Goal: Task Accomplishment & Management: Use online tool/utility

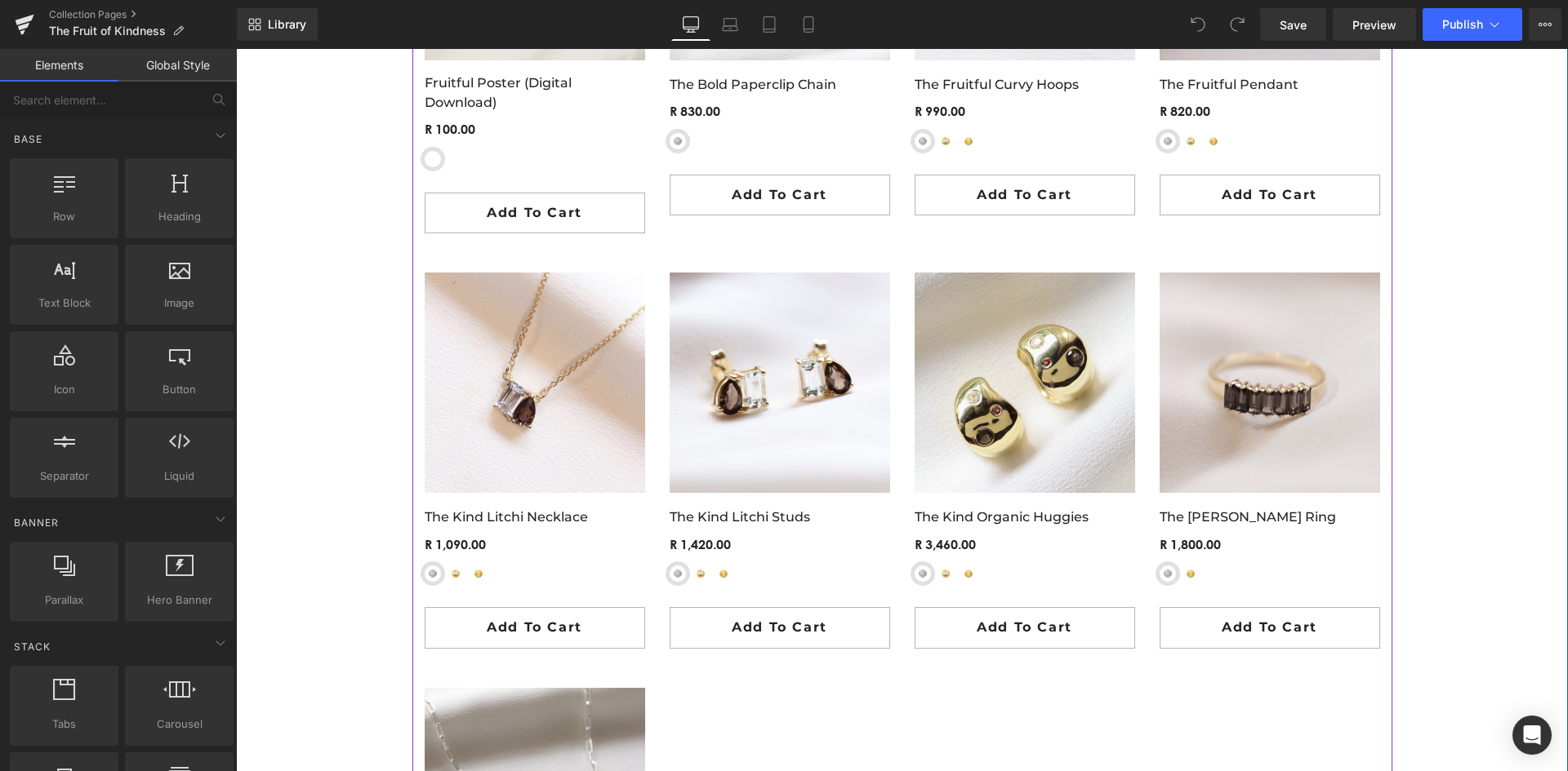
scroll to position [1387, 0]
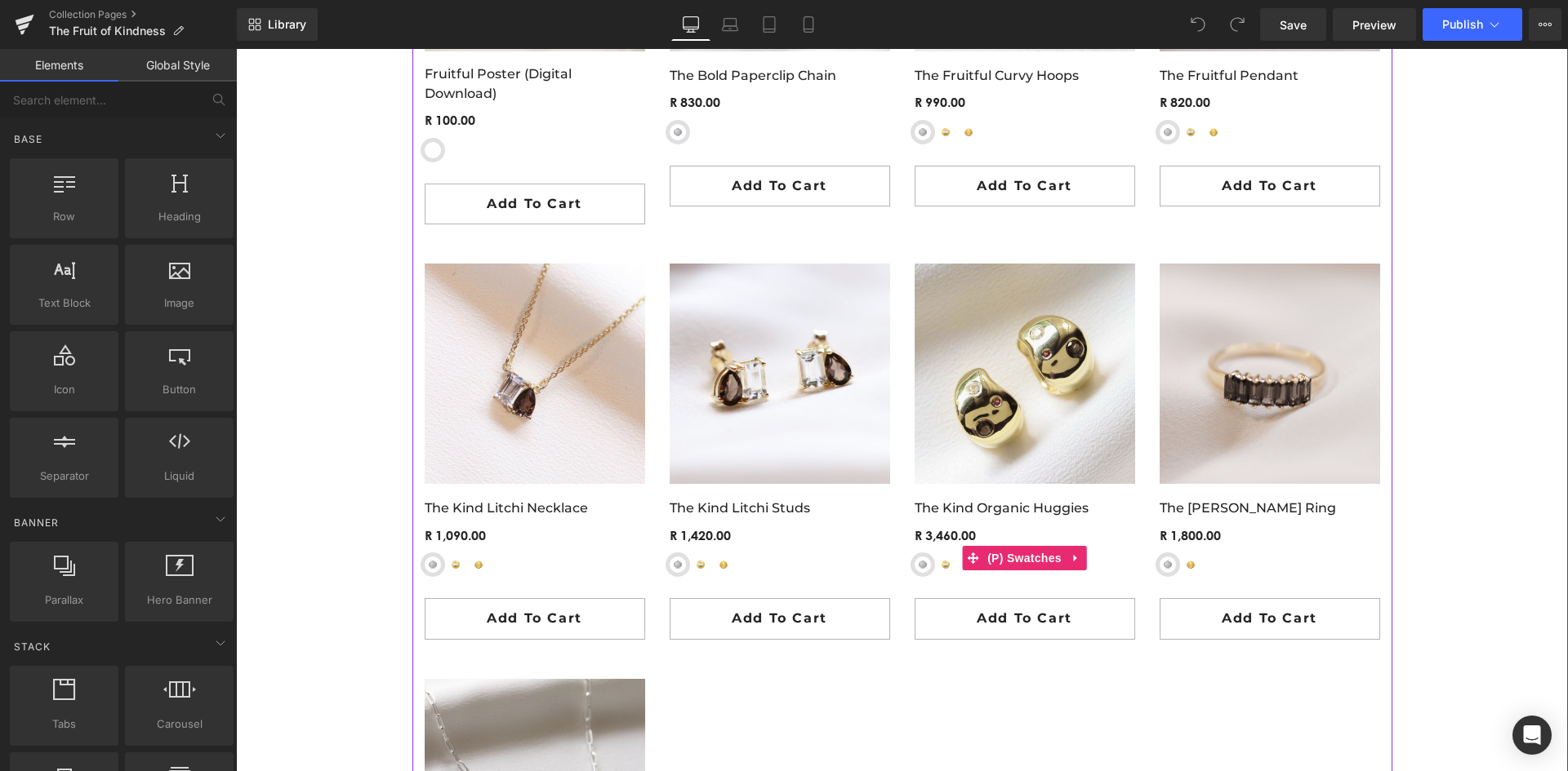
click at [918, 571] on span "Sterling Silver" at bounding box center [922, 565] width 16 height 16
click at [928, 565] on div "Sterling Silver Yellow Gold-Plated Sterling Silver 9ct Yellow Gold" at bounding box center [1025, 571] width 221 height 29
click at [941, 565] on span "Yellow Gold-Plated Sterling Silver" at bounding box center [945, 565] width 16 height 16
click at [915, 566] on span "Sterling Silver" at bounding box center [922, 565] width 16 height 16
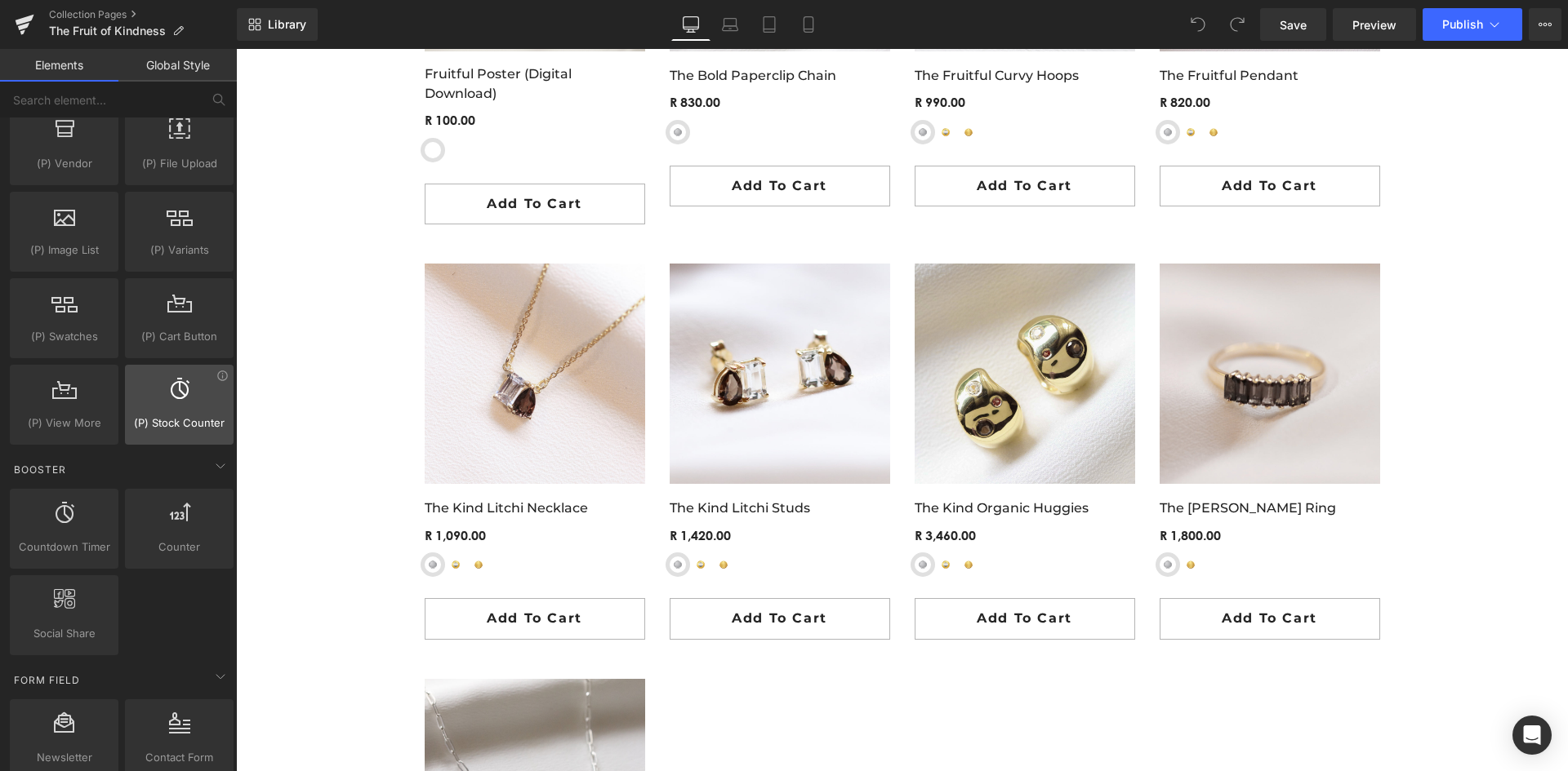
scroll to position [1877, 0]
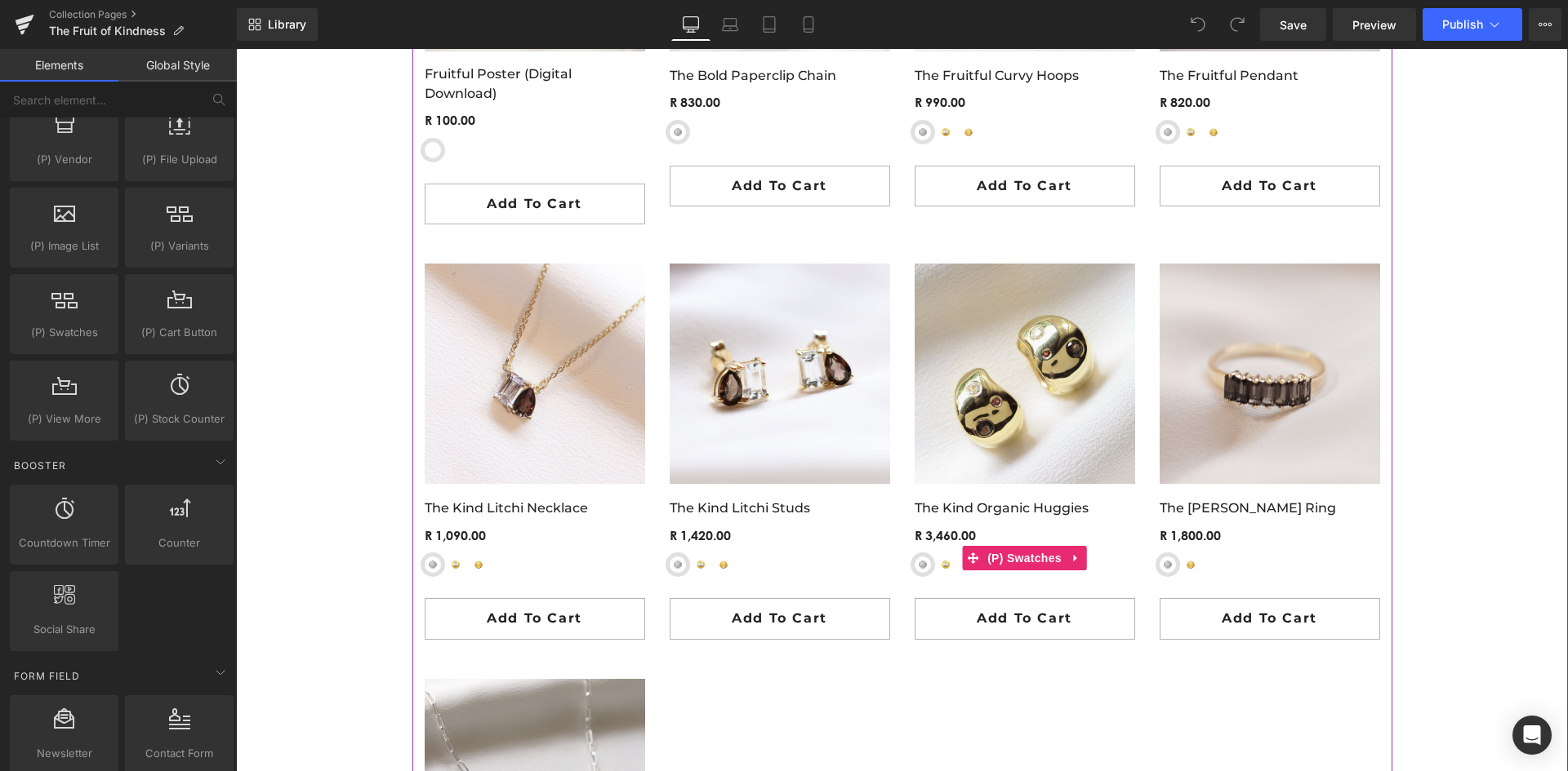
click at [917, 571] on span "Sterling Silver" at bounding box center [922, 565] width 16 height 16
click at [1165, 558] on span "Sterling Silver" at bounding box center [1167, 565] width 16 height 16
click at [1188, 568] on span "9ct Yellow Gold" at bounding box center [1190, 565] width 16 height 16
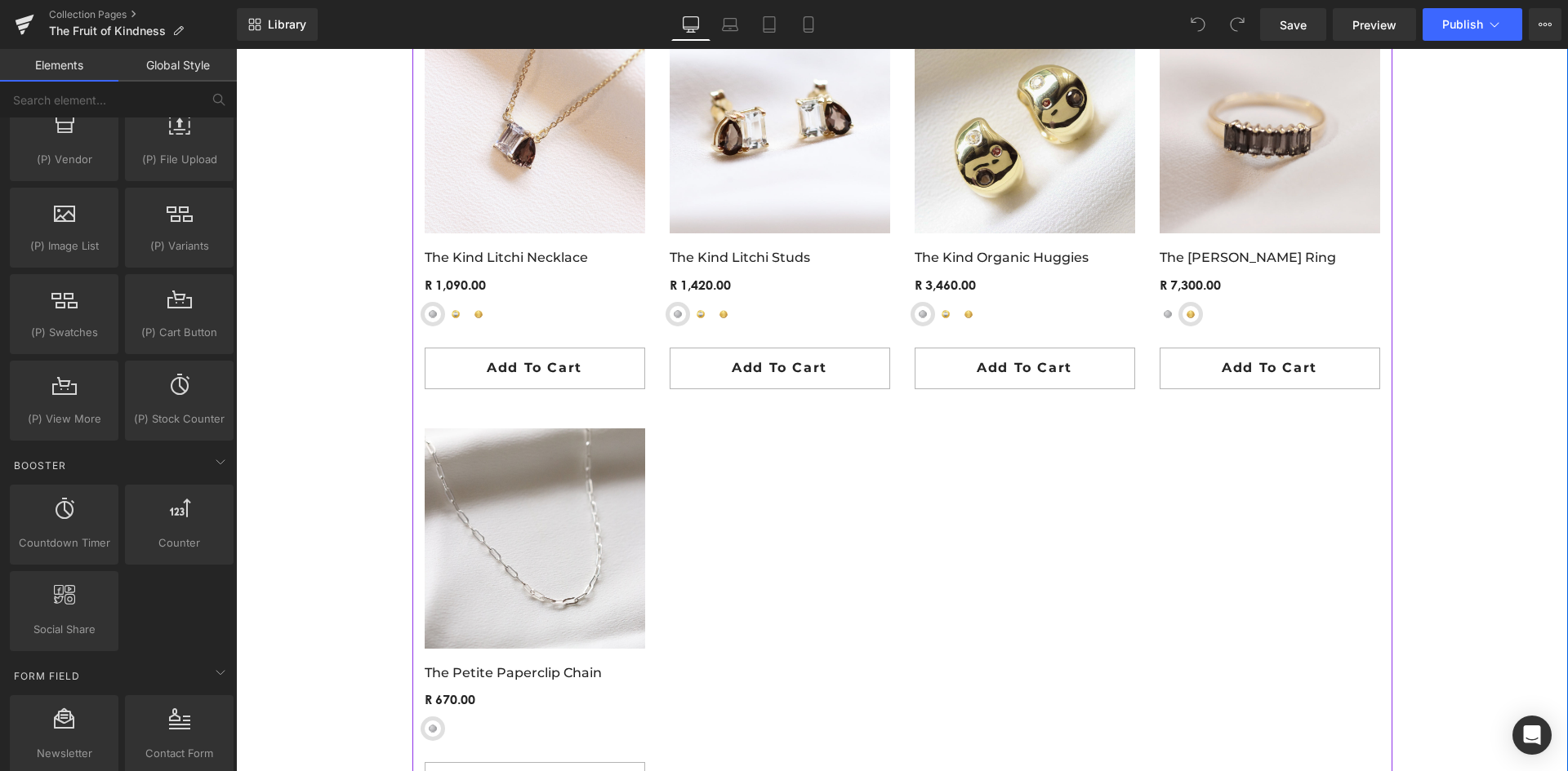
scroll to position [1633, 0]
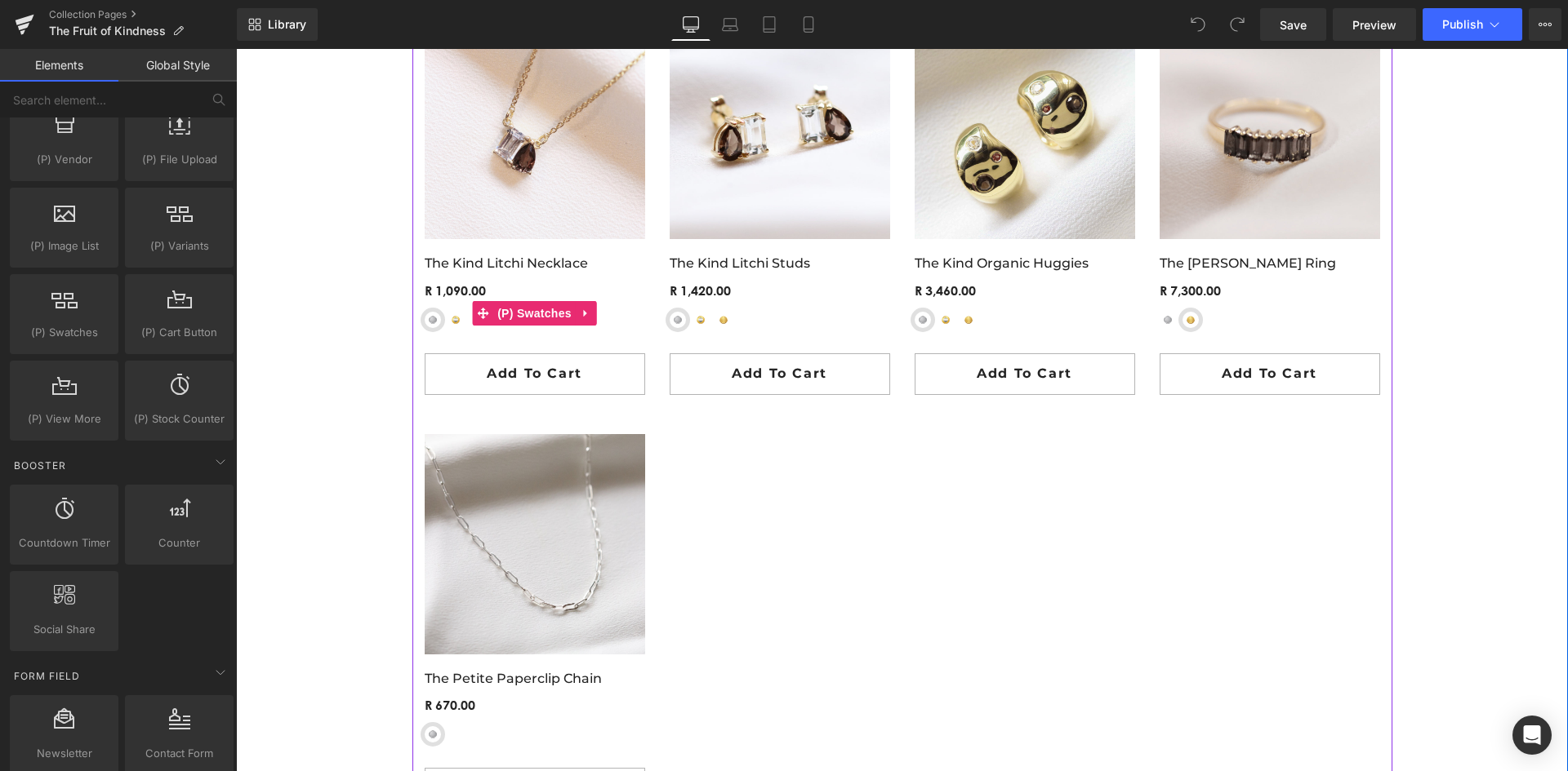
click at [452, 324] on span "Yellow-Gold Plated Sterling Silver" at bounding box center [455, 319] width 16 height 16
drag, startPoint x: 519, startPoint y: 307, endPoint x: 472, endPoint y: 311, distance: 47.2
click at [520, 307] on span "(P) Swatches" at bounding box center [534, 313] width 82 height 25
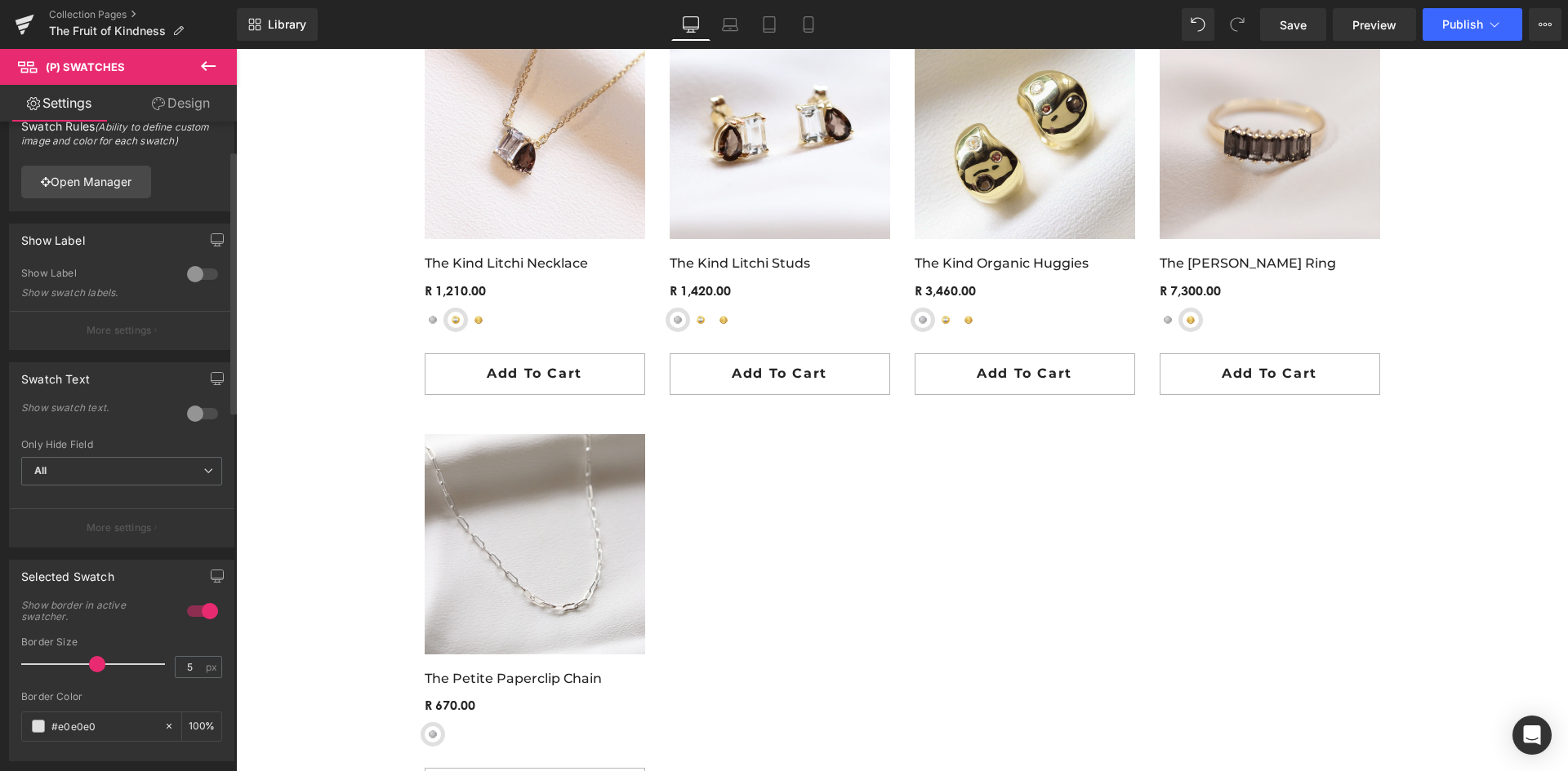
scroll to position [0, 0]
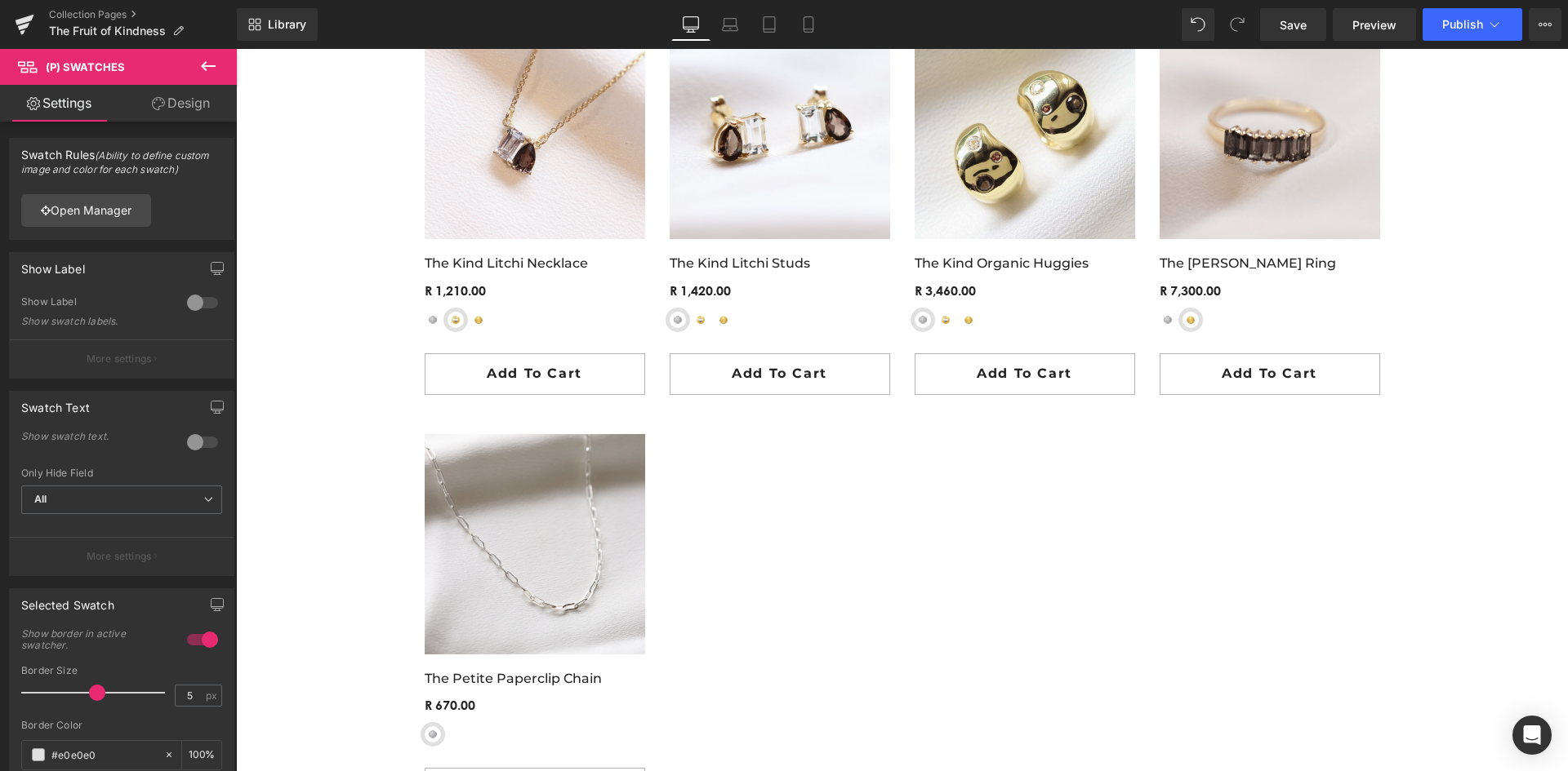
click at [206, 70] on icon at bounding box center [207, 66] width 14 height 10
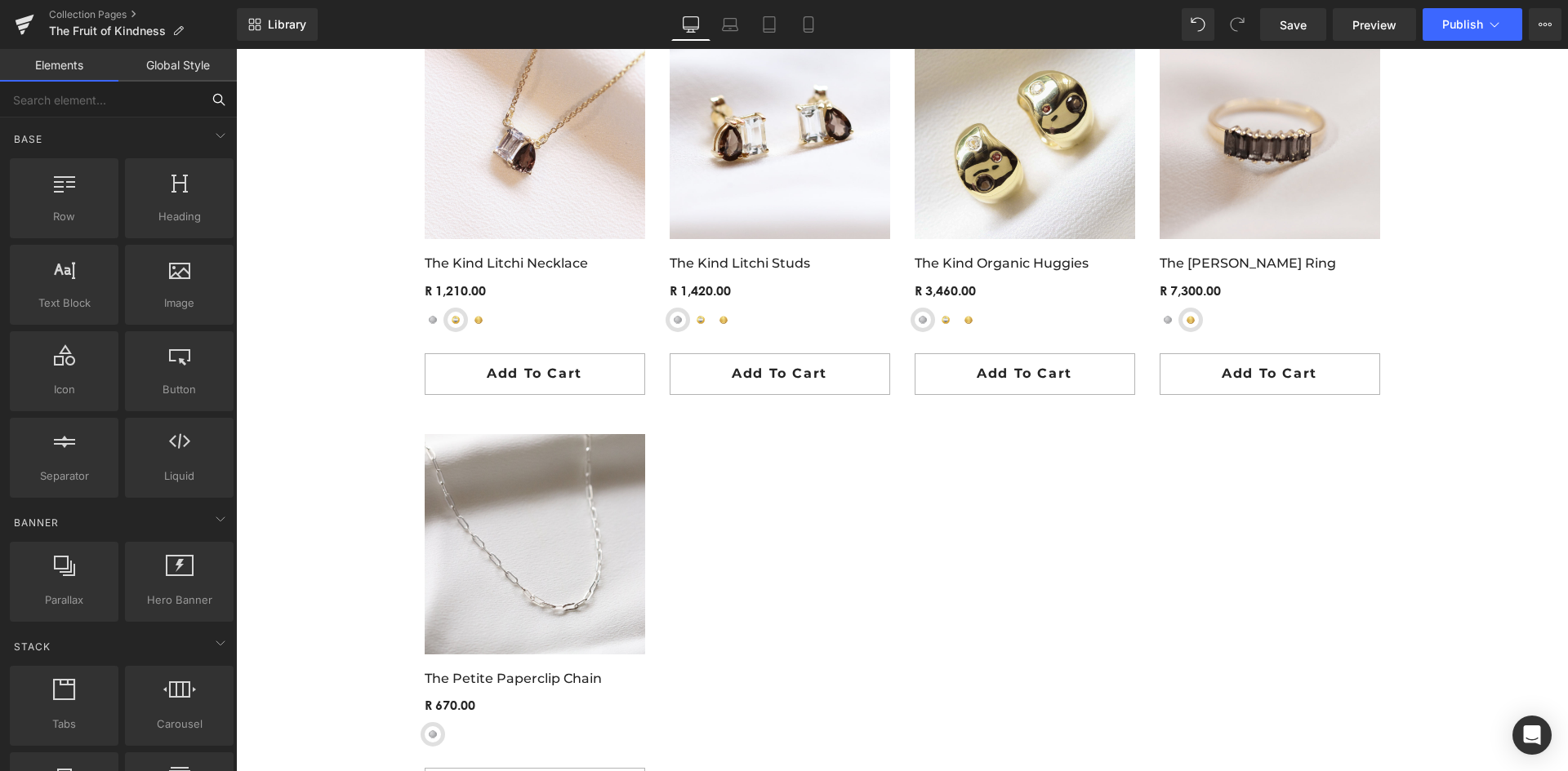
click at [107, 96] on input "text" at bounding box center [100, 99] width 200 height 36
type input "a"
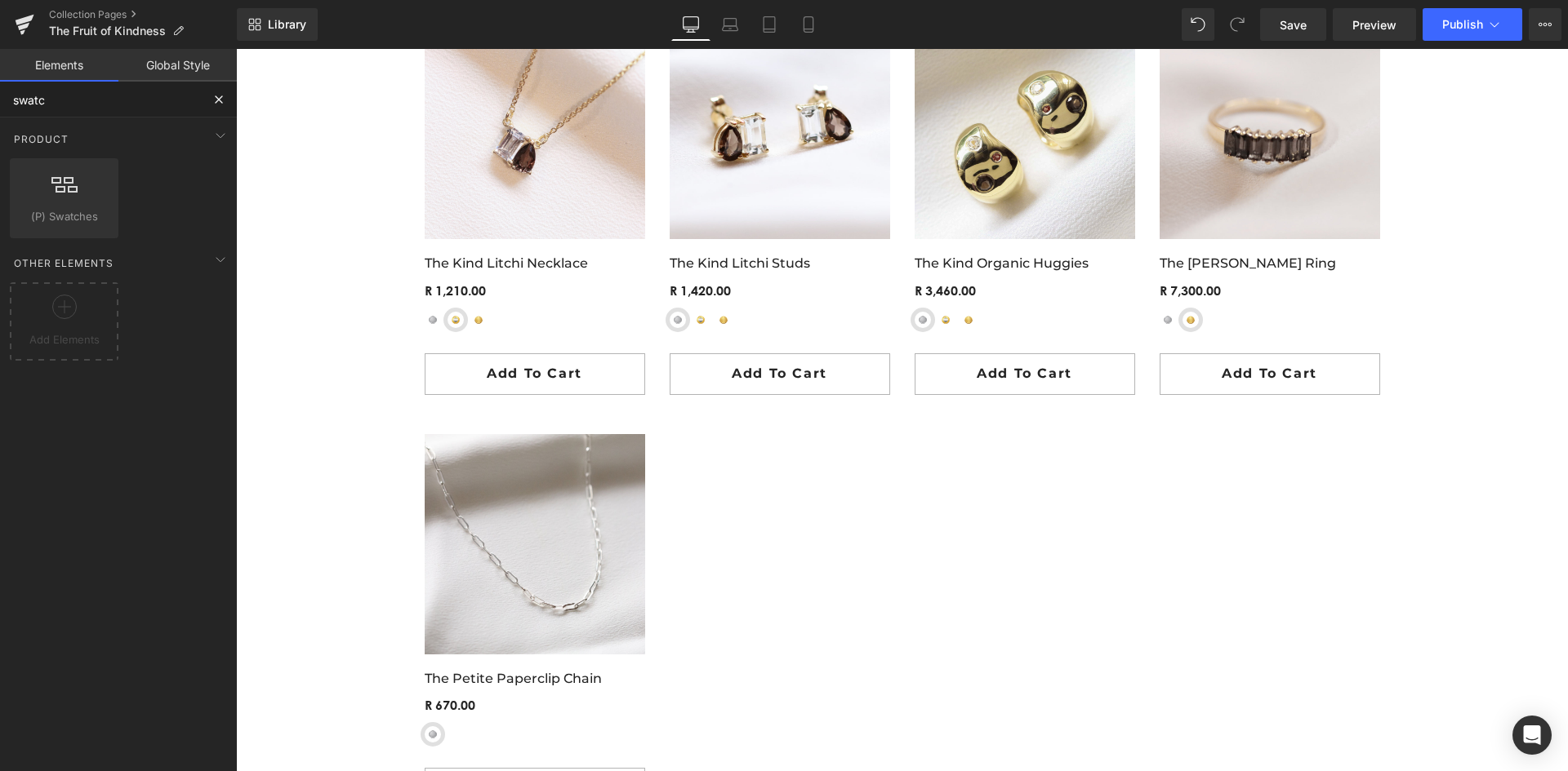
type input "swatc"
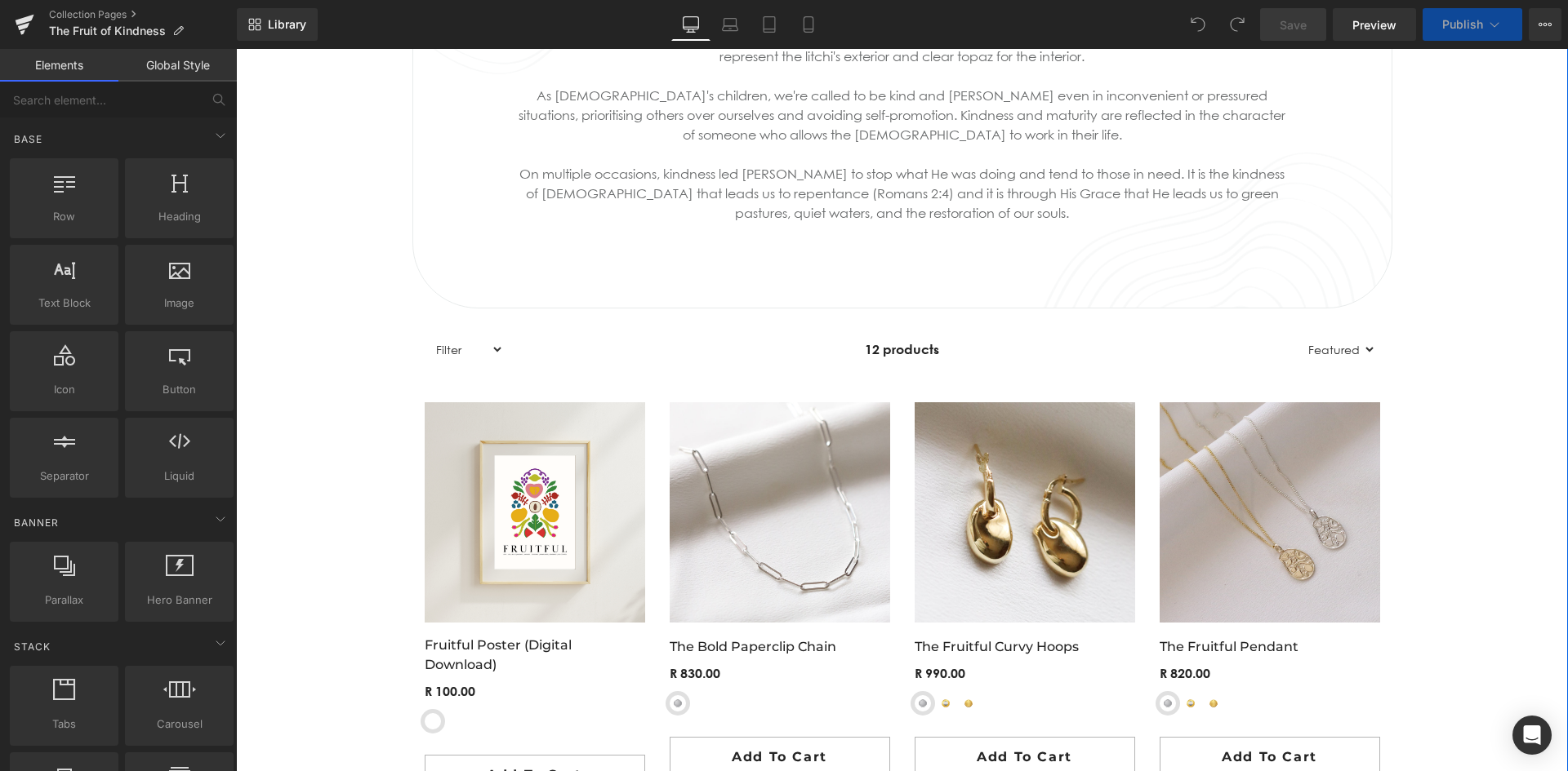
scroll to position [1061, 0]
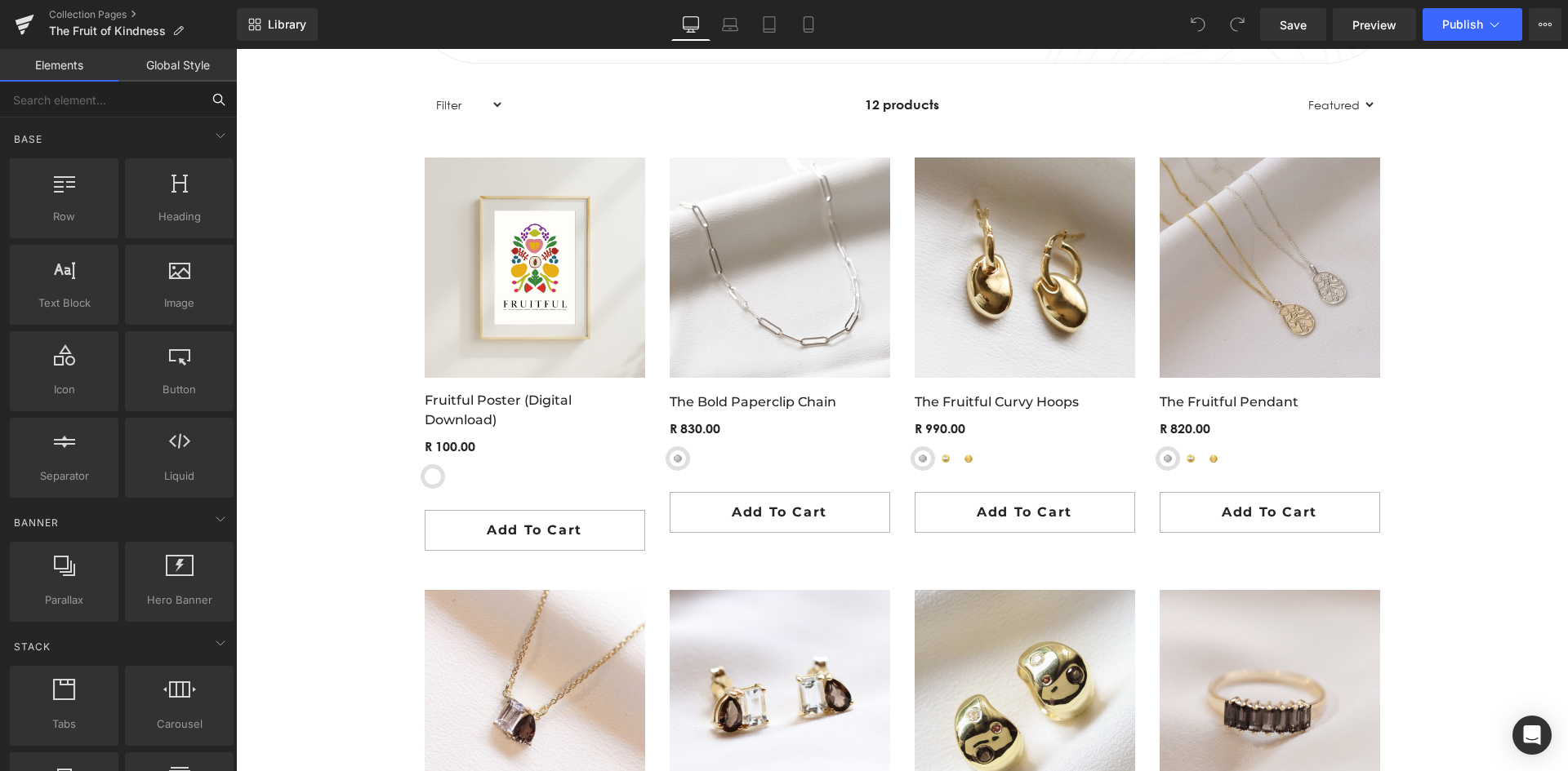
click at [72, 111] on input "text" at bounding box center [100, 99] width 200 height 36
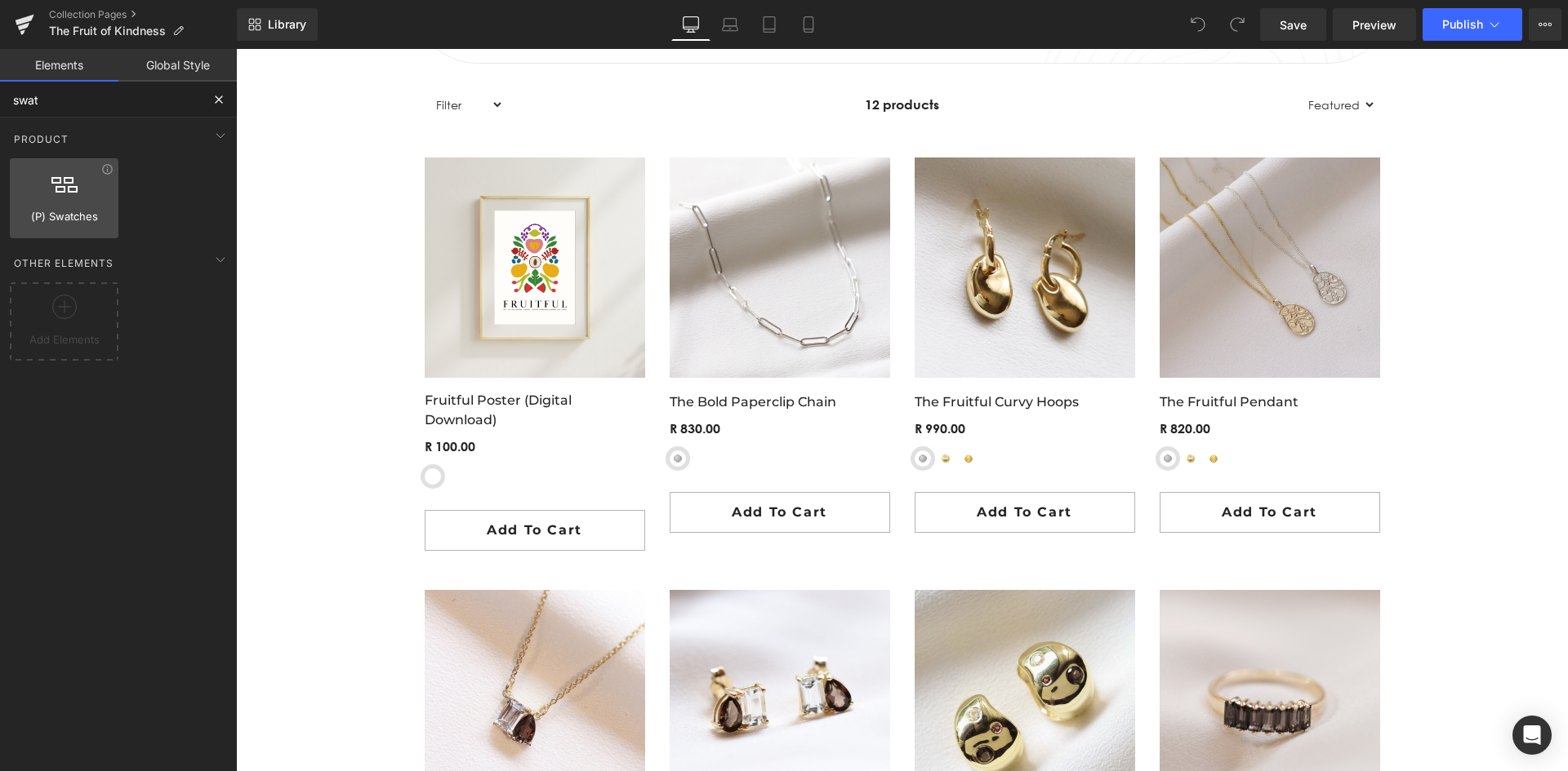
click at [57, 192] on icon at bounding box center [65, 182] width 26 height 21
drag, startPoint x: 76, startPoint y: 203, endPoint x: 55, endPoint y: 193, distance: 23.3
click at [55, 193] on div at bounding box center [64, 189] width 99 height 37
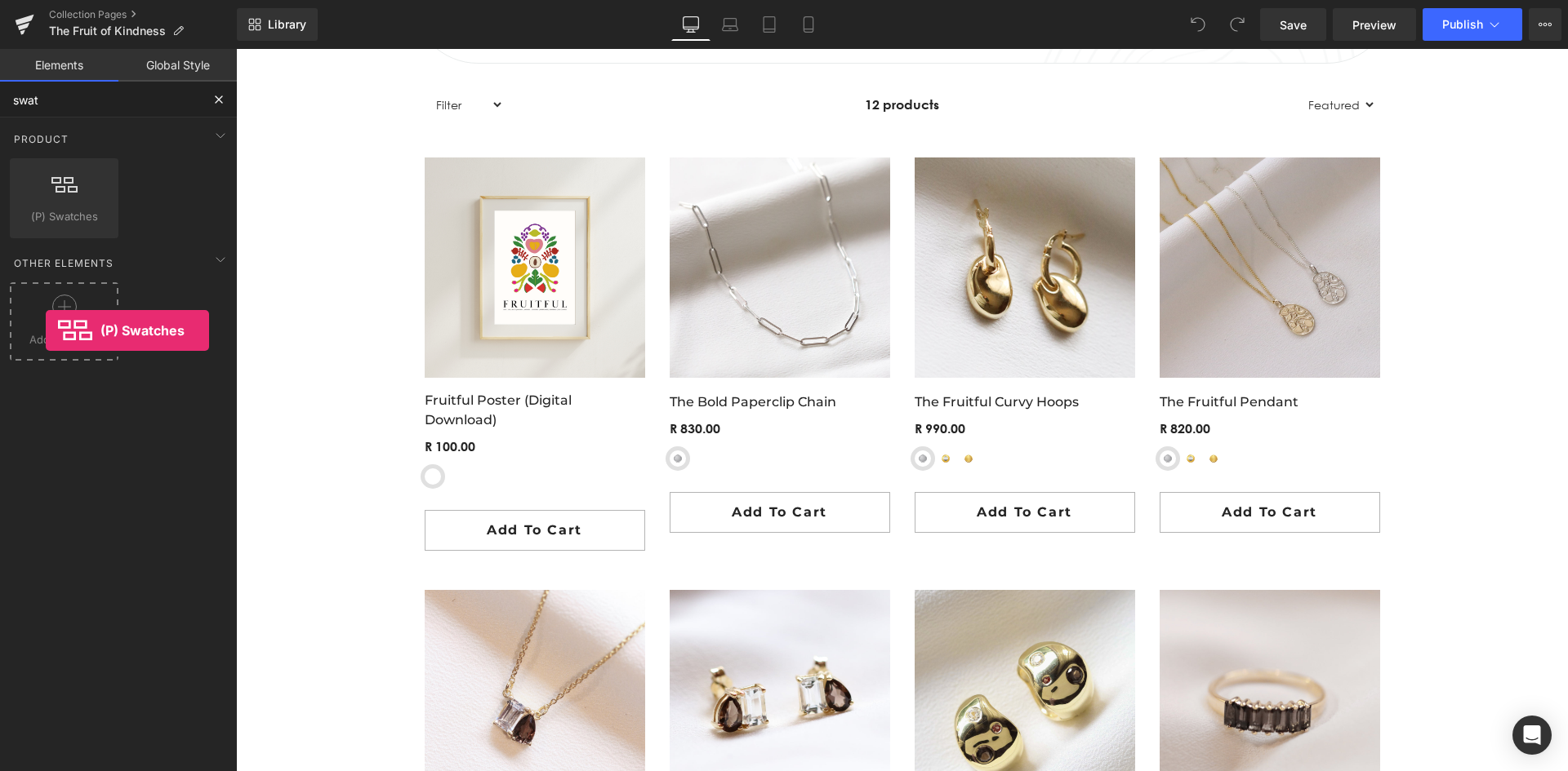
drag, startPoint x: 68, startPoint y: 219, endPoint x: 45, endPoint y: 328, distance: 111.4
click at [45, 328] on div "Base Row rows, columns, layouts, div Heading headings, titles, h1,h2,h3,h4,h5,h…" at bounding box center [121, 281] width 243 height 328
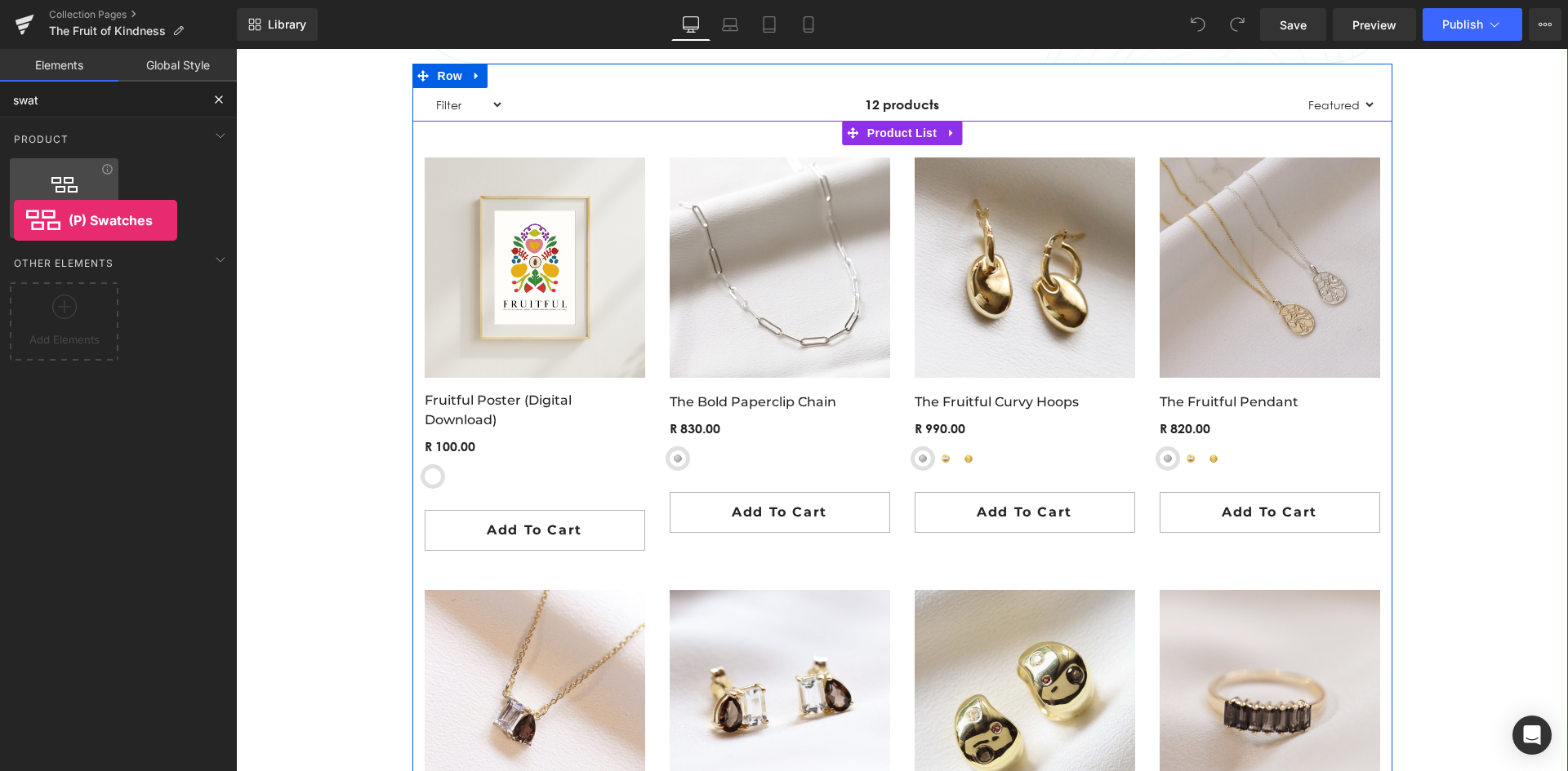
click at [14, 221] on div "(P) Swatches product swatches, color, option" at bounding box center [65, 198] width 109 height 80
type input "swat"
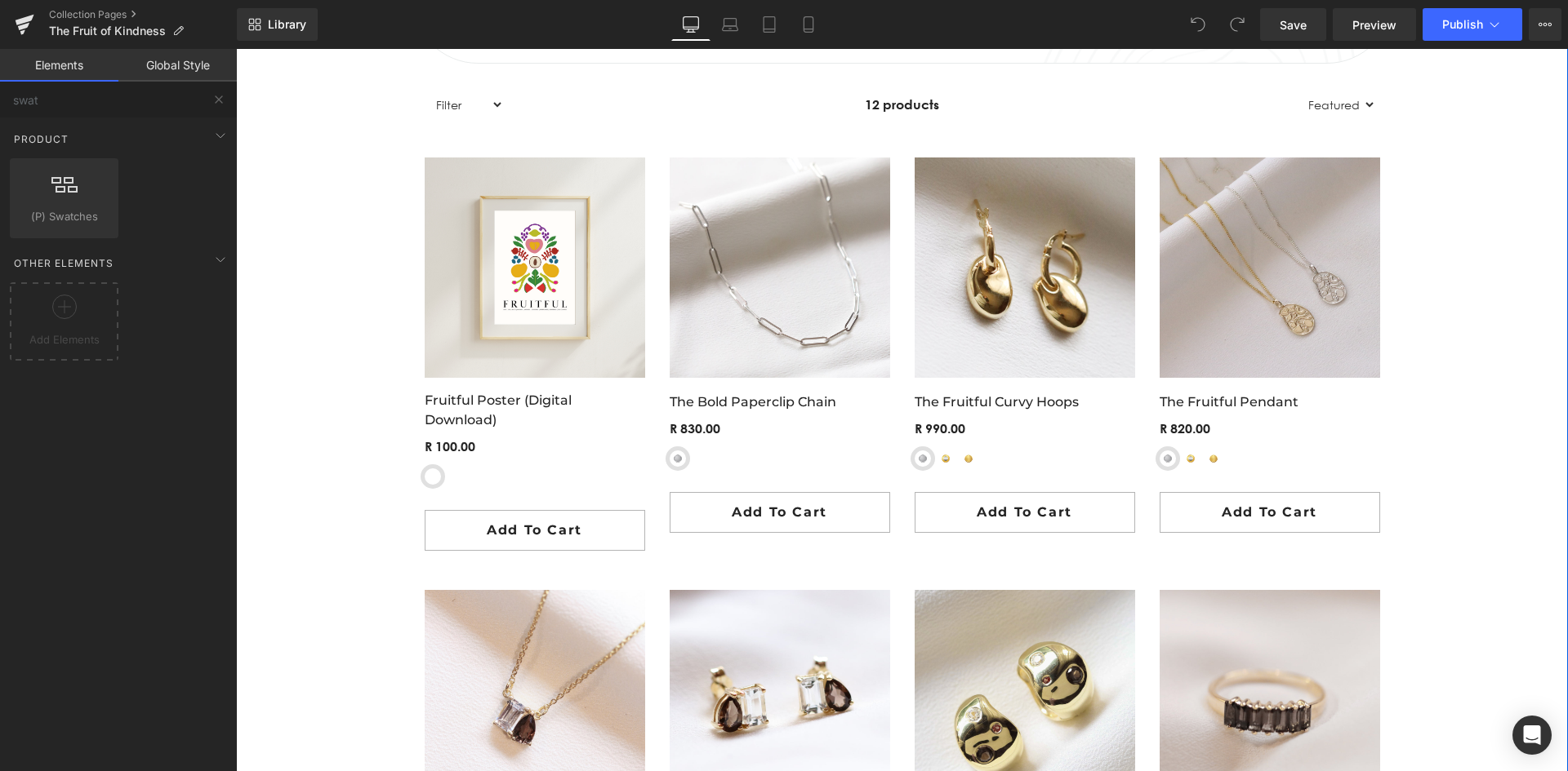
click at [318, 244] on div "THE FRUITFUL COLLECTION Heading Hero Banner THE FRUITFUL COLLECTION Heading Her…" at bounding box center [902, 512] width 1332 height 2510
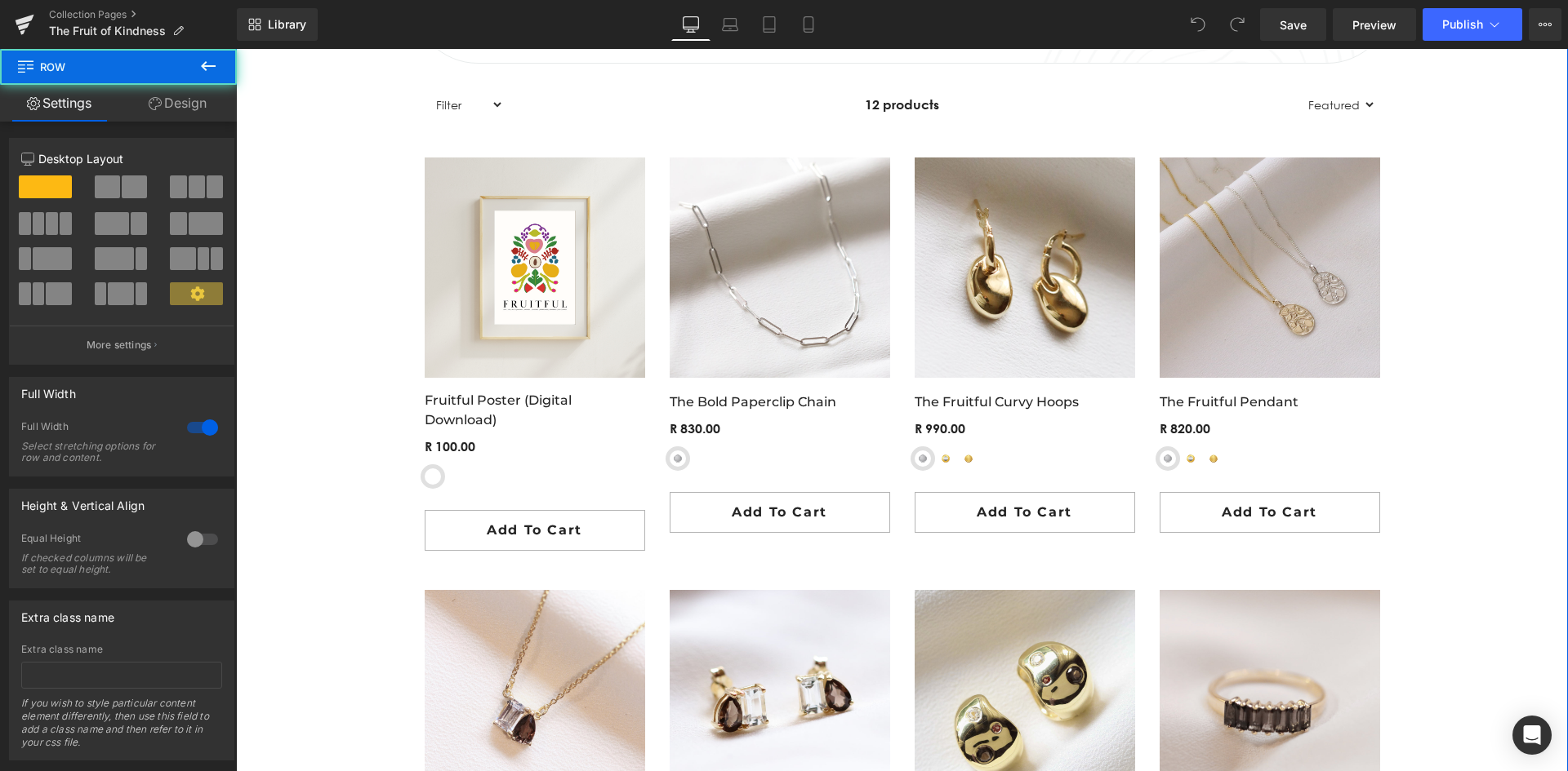
scroll to position [1224, 0]
